Goal: Information Seeking & Learning: Learn about a topic

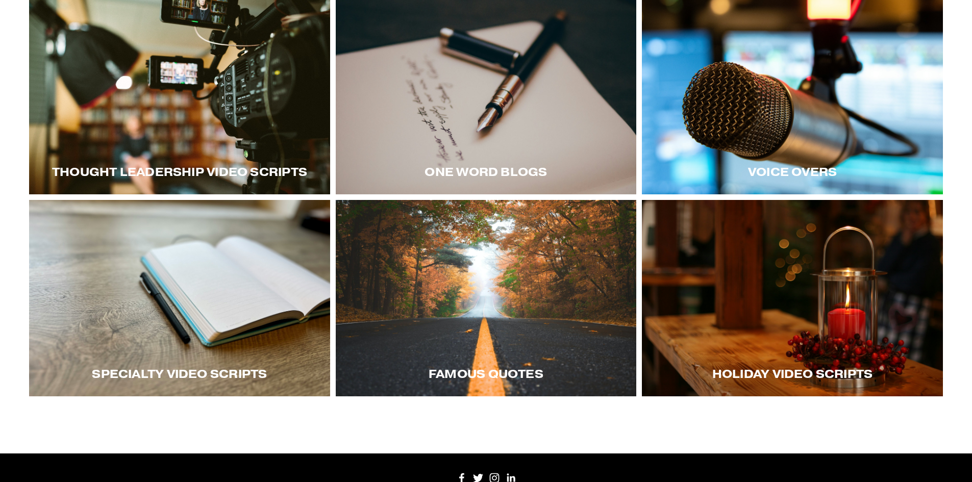
scroll to position [204, 0]
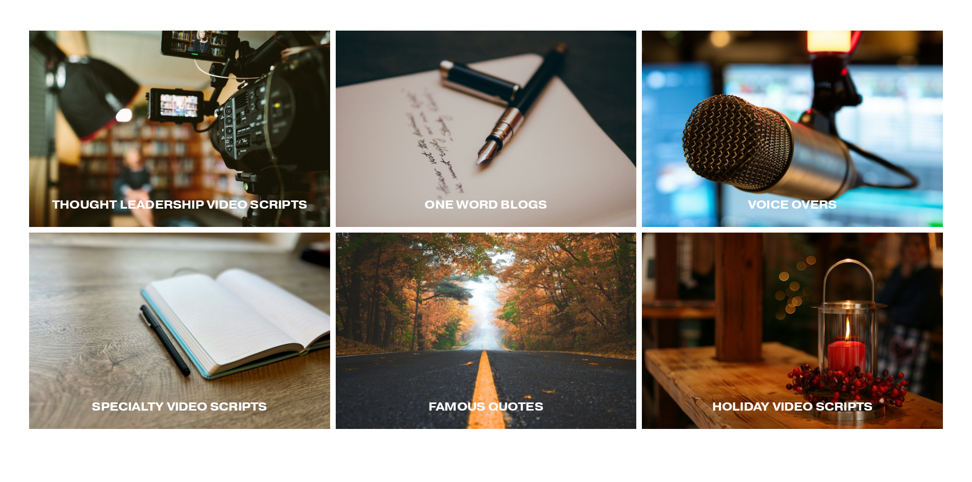
click at [270, 188] on div "Thought LEadership Video Scripts" at bounding box center [179, 204] width 301 height 45
click at [248, 205] on span "Thought LEadership Video Scripts" at bounding box center [179, 205] width 255 height 14
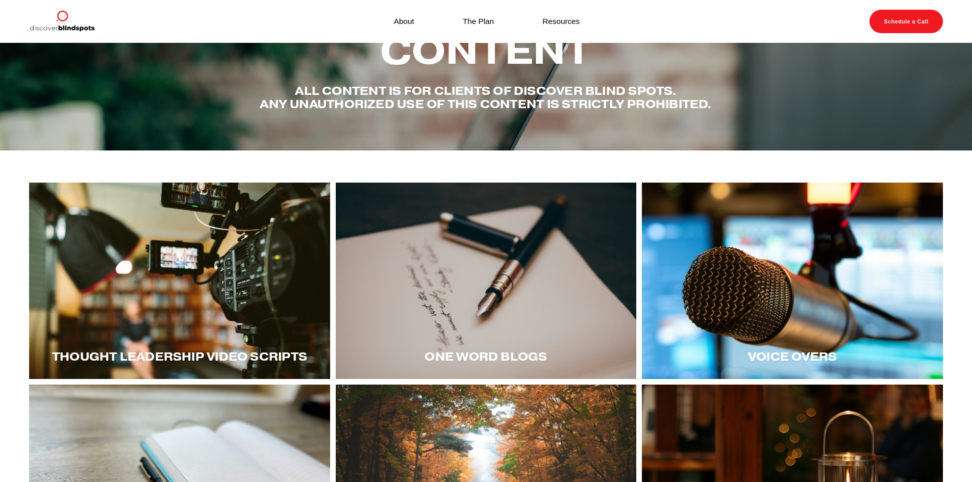
scroll to position [51, 0]
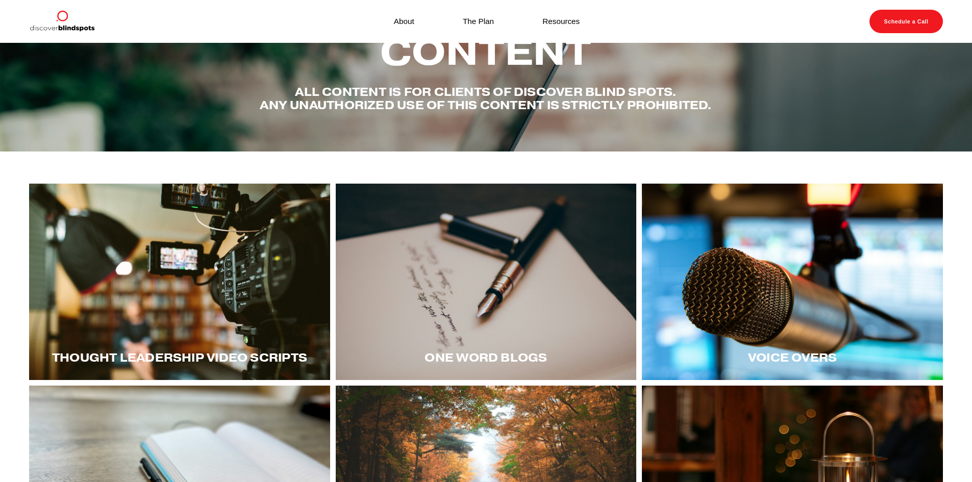
click at [181, 277] on div at bounding box center [179, 282] width 301 height 197
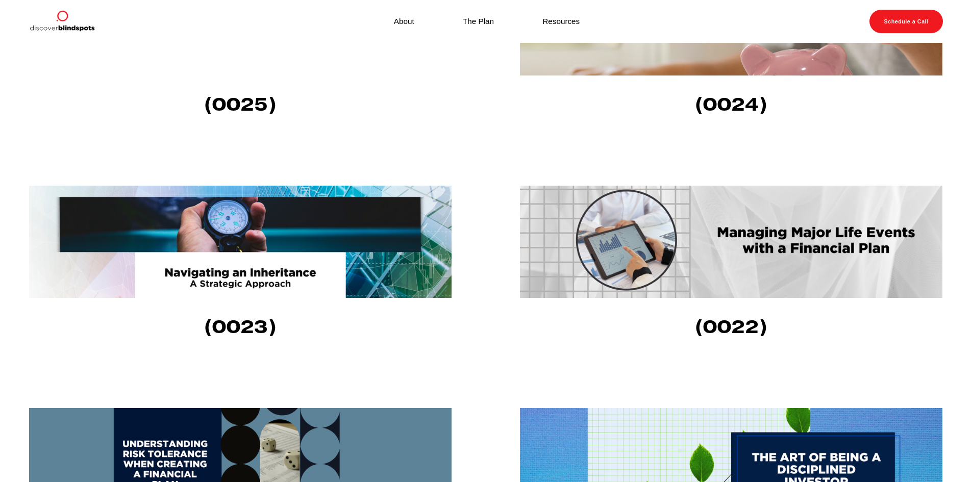
scroll to position [919, 0]
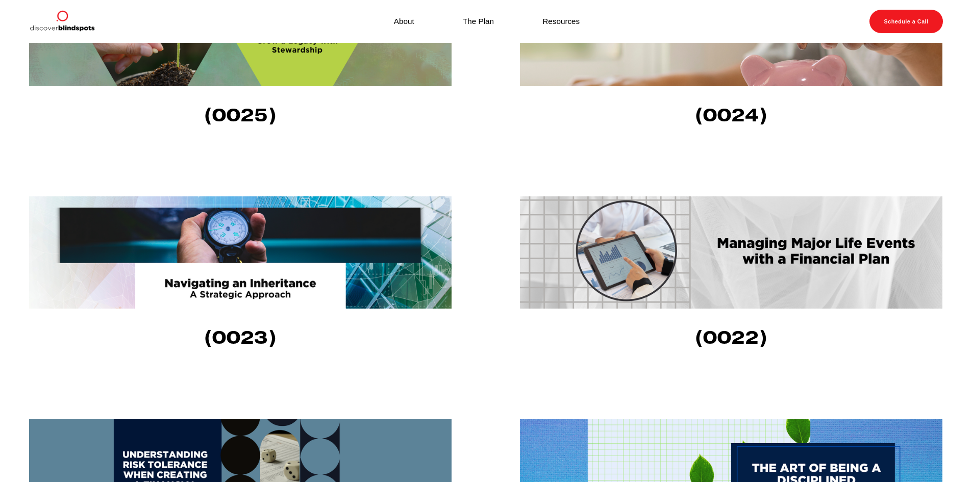
click at [766, 273] on img at bounding box center [731, 253] width 423 height 112
